Goal: Communication & Community: Participate in discussion

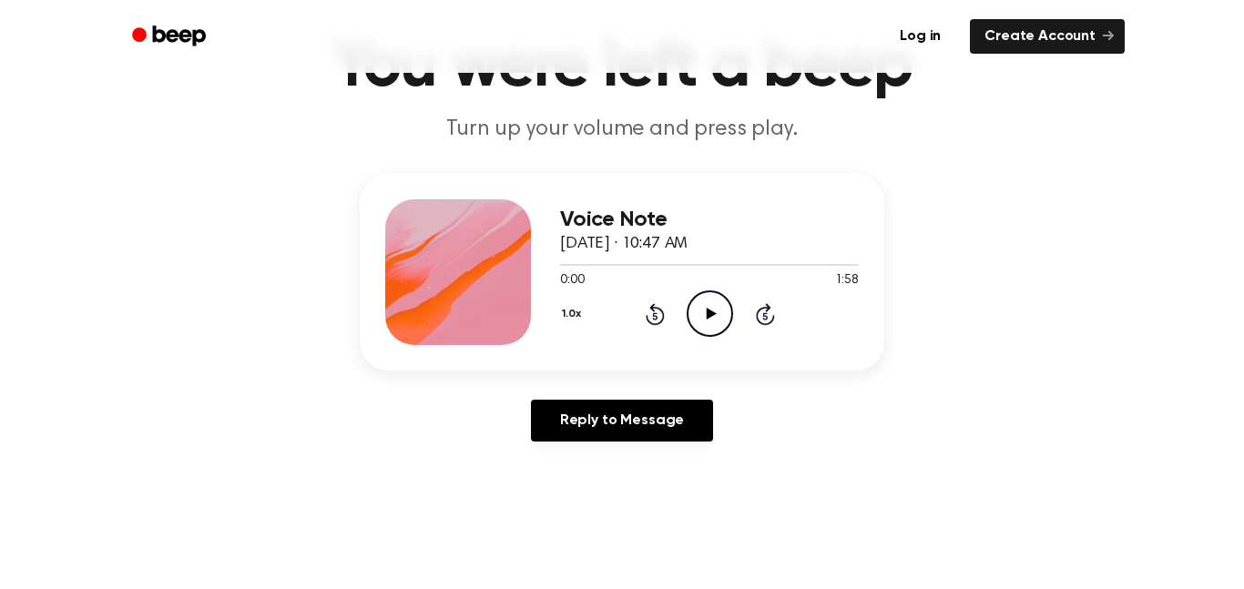
scroll to position [110, 0]
click at [717, 309] on icon "Play Audio" at bounding box center [709, 314] width 46 height 46
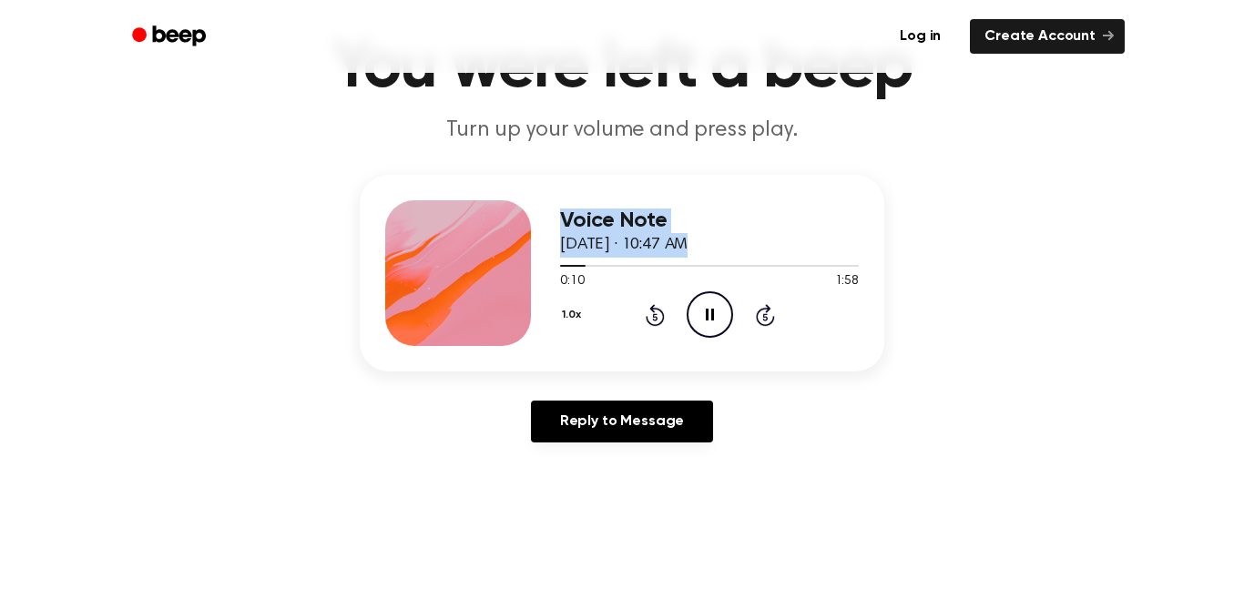
drag, startPoint x: 582, startPoint y: 265, endPoint x: 536, endPoint y: 265, distance: 45.5
click at [536, 265] on div "Voice Note [DATE] · 10:47 AM 0:10 1:58 Your browser does not support the [objec…" at bounding box center [622, 273] width 524 height 197
click at [771, 317] on icon "Skip 5 seconds" at bounding box center [765, 315] width 20 height 24
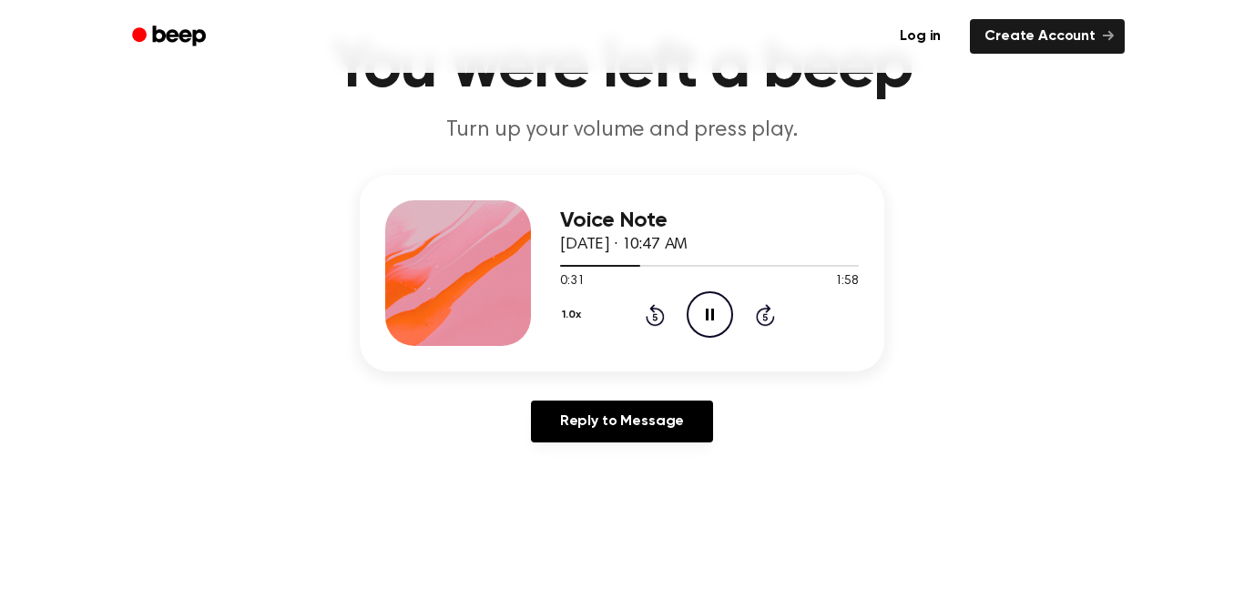
click at [771, 317] on icon "Skip 5 seconds" at bounding box center [765, 315] width 20 height 24
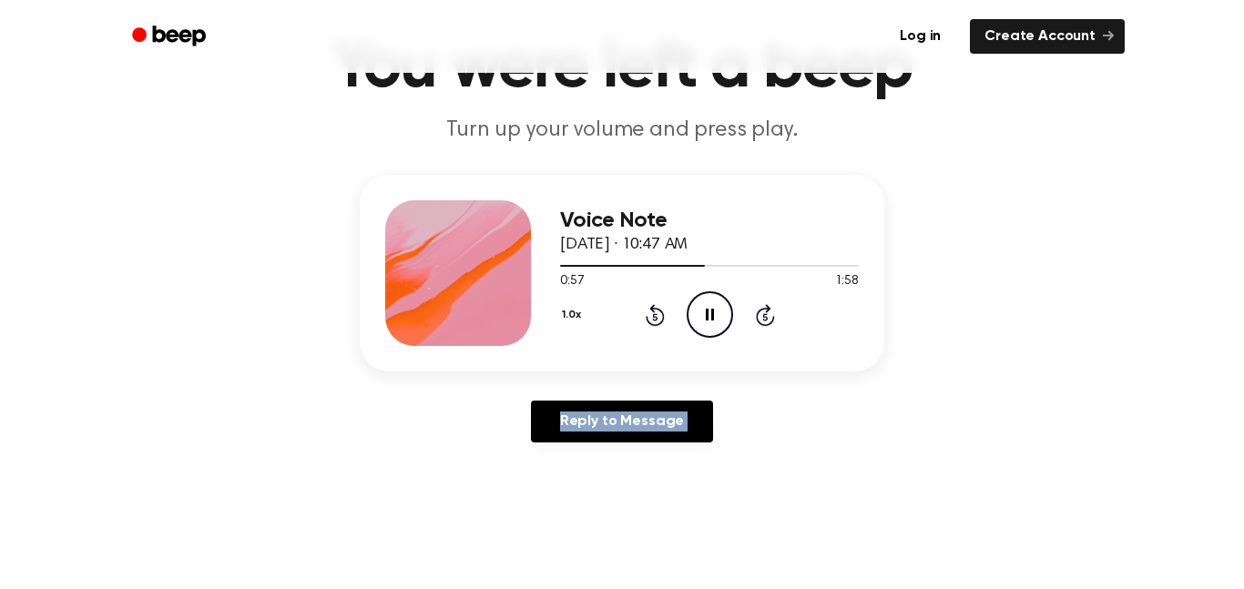
click at [771, 317] on icon "Skip 5 seconds" at bounding box center [765, 315] width 20 height 24
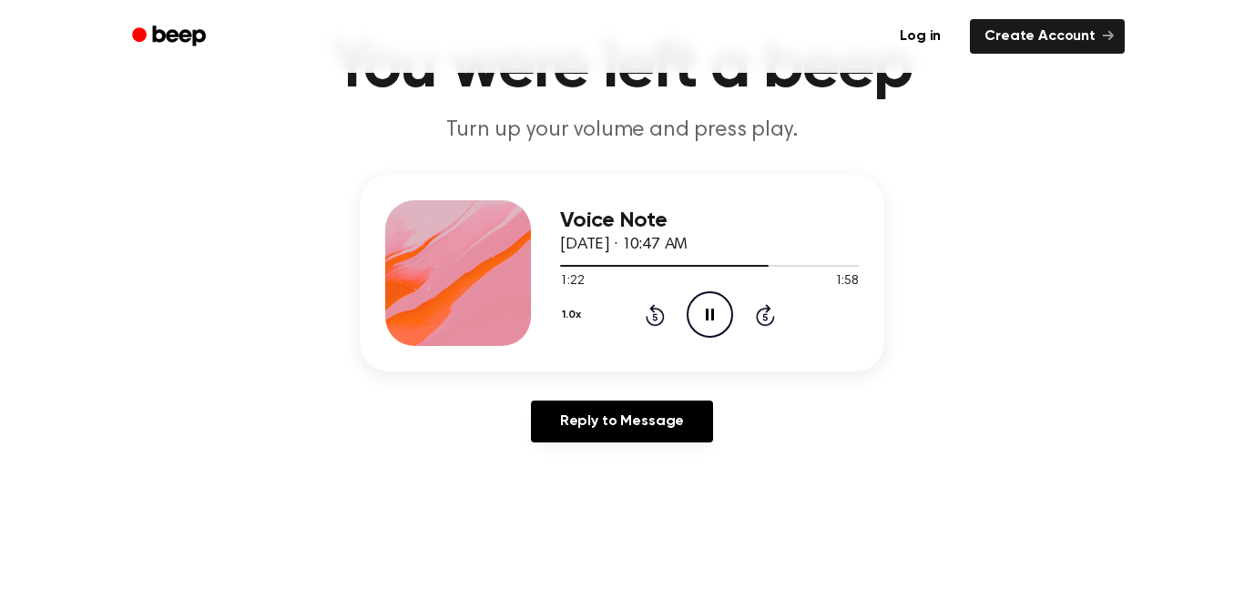
click at [771, 317] on icon "Skip 5 seconds" at bounding box center [765, 315] width 20 height 24
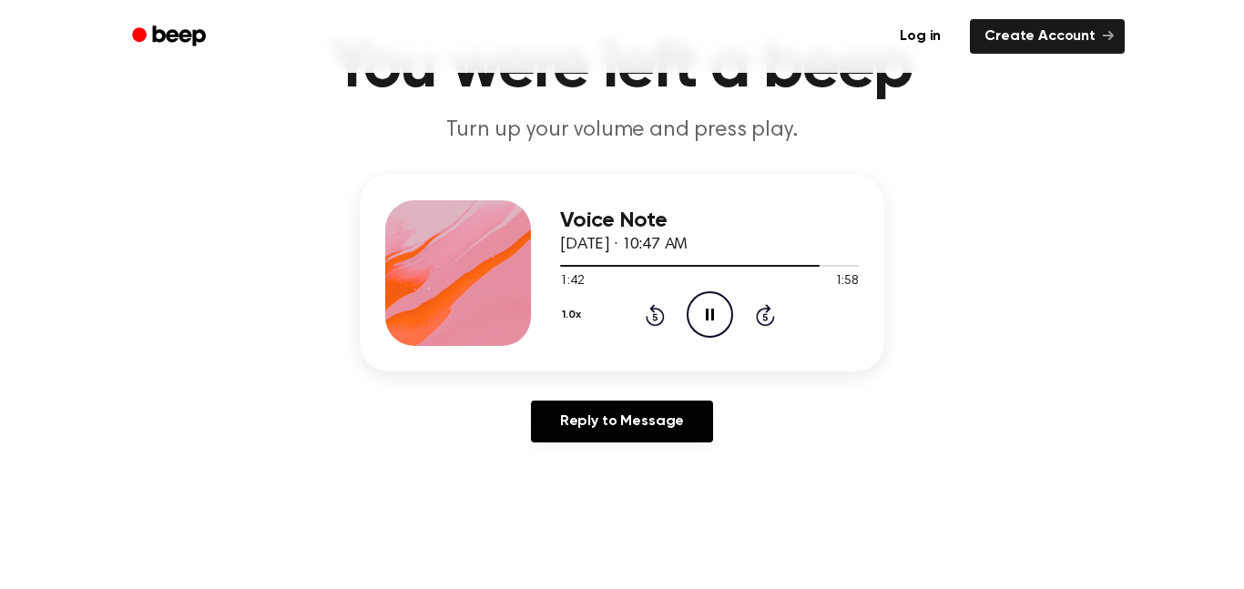
click at [771, 317] on icon "Skip 5 seconds" at bounding box center [765, 315] width 20 height 24
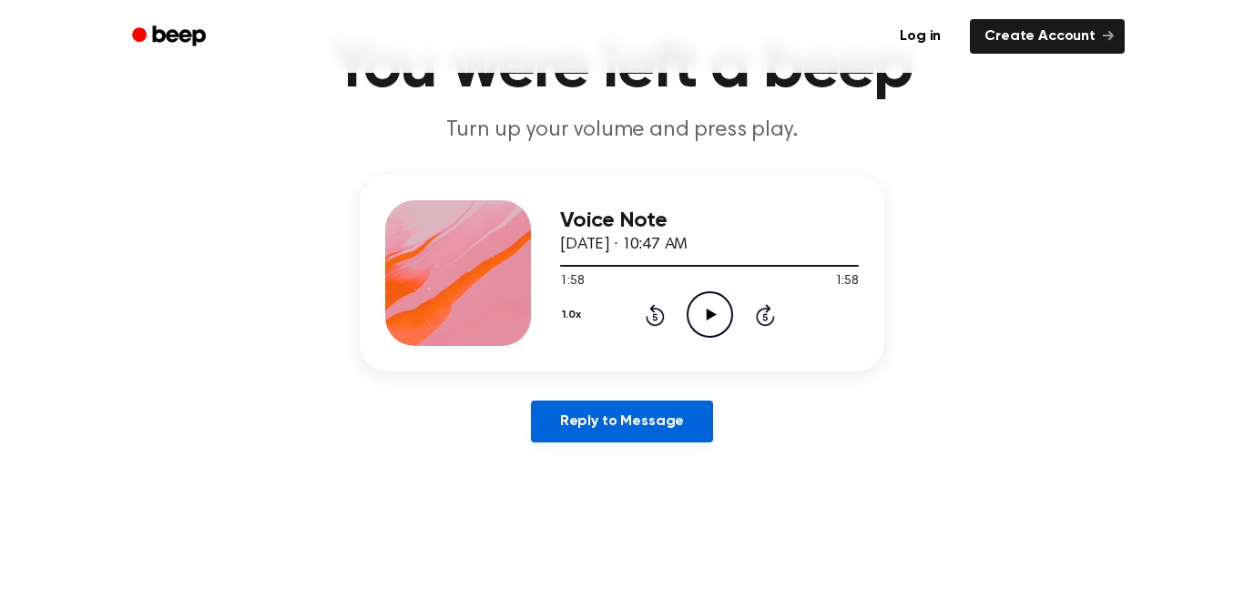
click at [652, 412] on link "Reply to Message" at bounding box center [622, 422] width 182 height 42
